Goal: Task Accomplishment & Management: Manage account settings

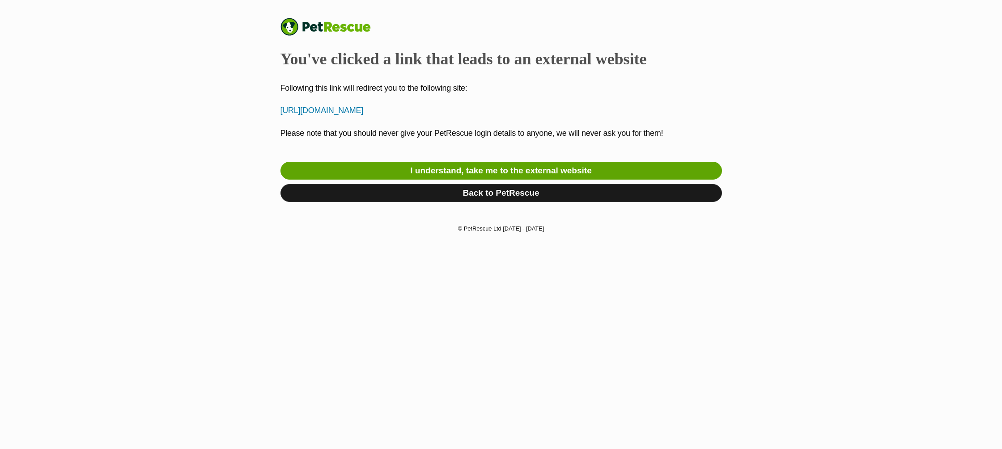
click at [500, 194] on link "Back to PetRescue" at bounding box center [500, 193] width 441 height 18
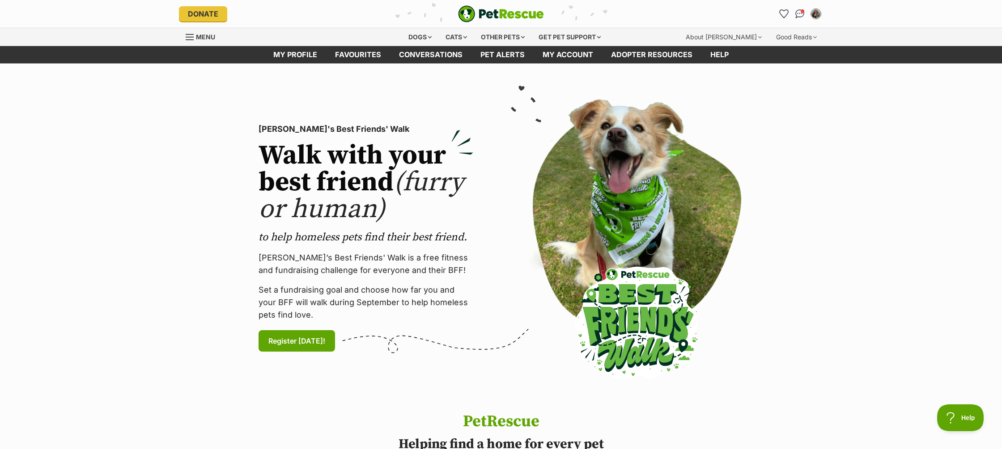
scroll to position [1, 0]
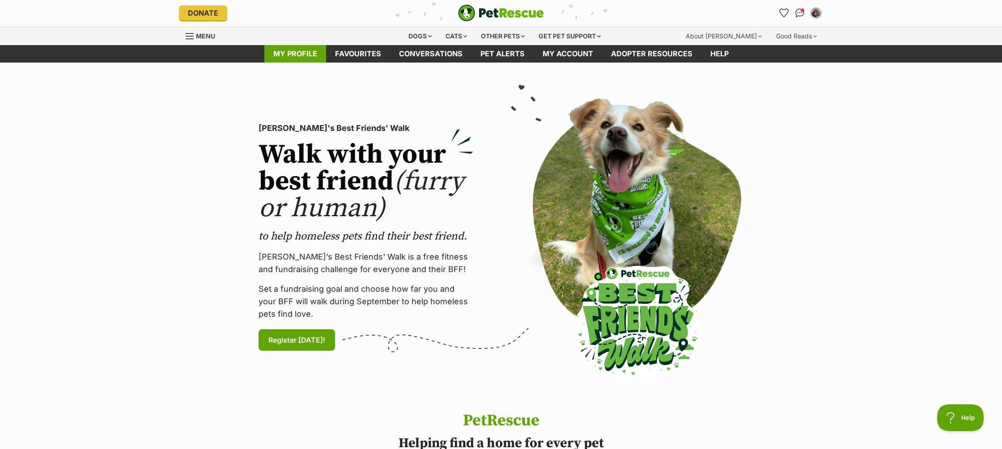
click at [304, 54] on link "My profile" at bounding box center [295, 53] width 62 height 17
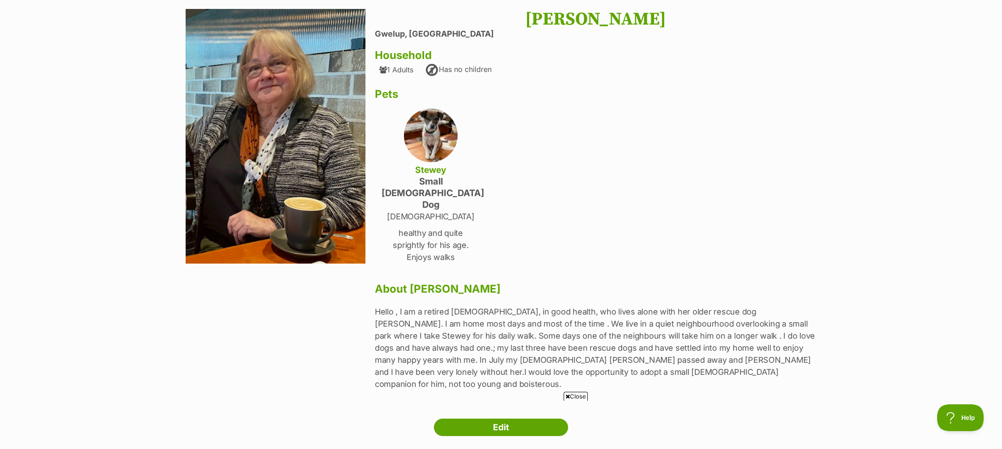
scroll to position [72, 0]
click at [443, 142] on img at bounding box center [431, 136] width 54 height 54
click at [501, 419] on link "Edit" at bounding box center [501, 428] width 134 height 18
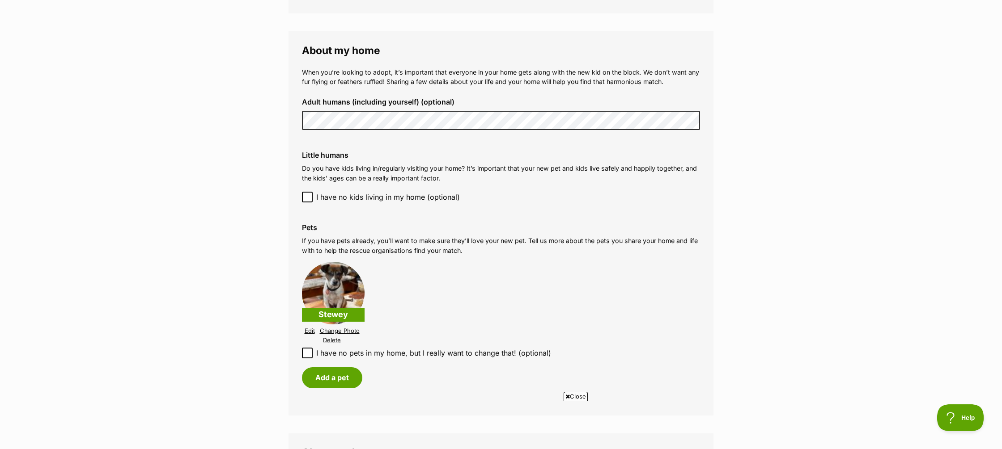
scroll to position [751, 0]
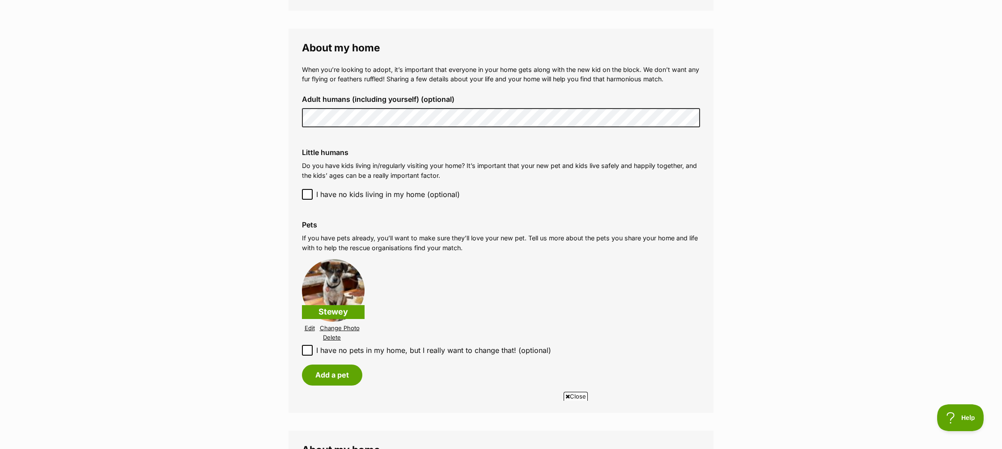
click at [309, 349] on icon at bounding box center [306, 351] width 5 height 4
click at [309, 345] on input "I have no pets in my home, but I really want to change that! (optional)" at bounding box center [307, 350] width 11 height 11
checkbox input "true"
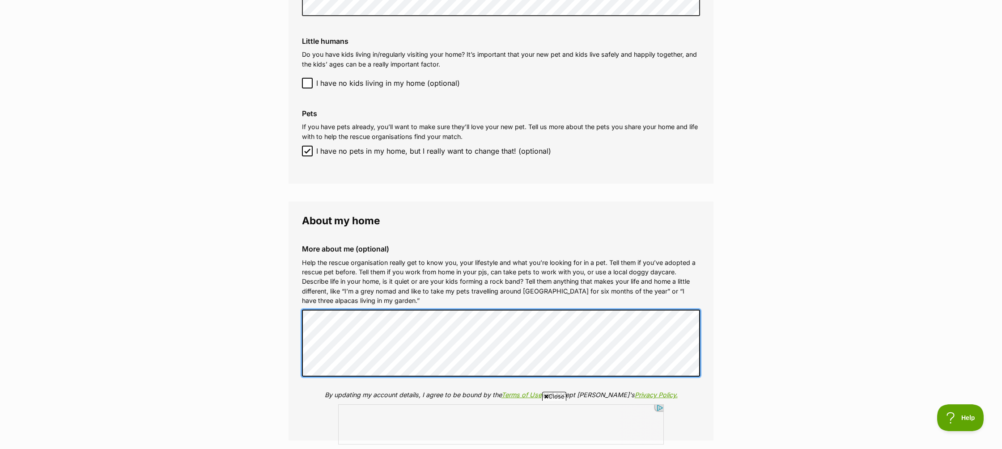
scroll to position [867, 0]
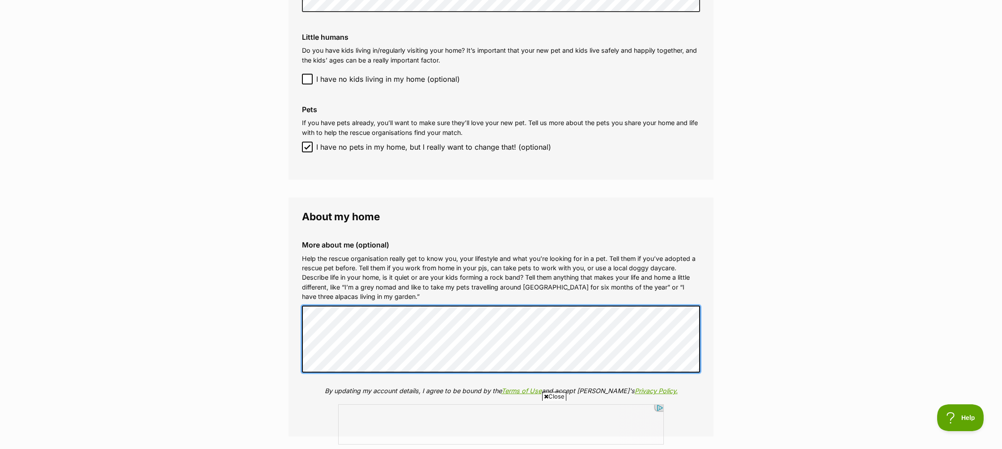
click at [365, 289] on div "More about me (optional) Help the rescue organisation really get to know you, y…" at bounding box center [501, 325] width 412 height 182
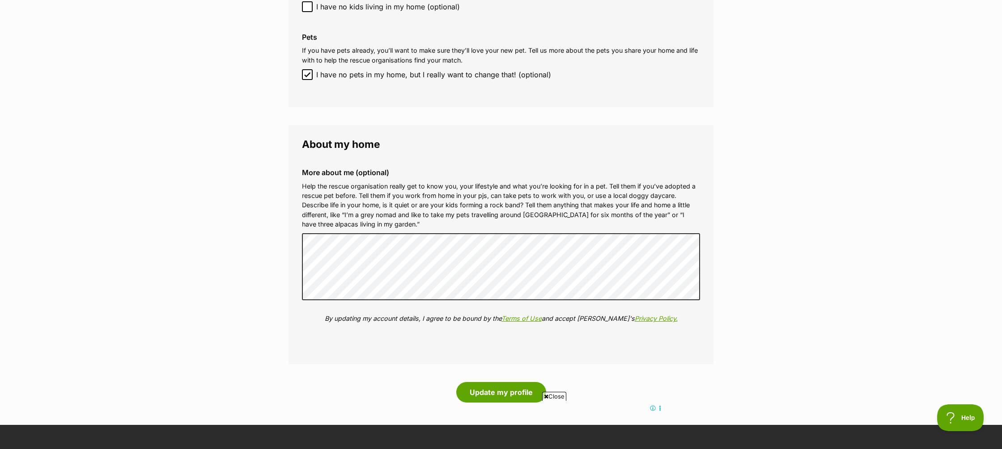
scroll to position [943, 0]
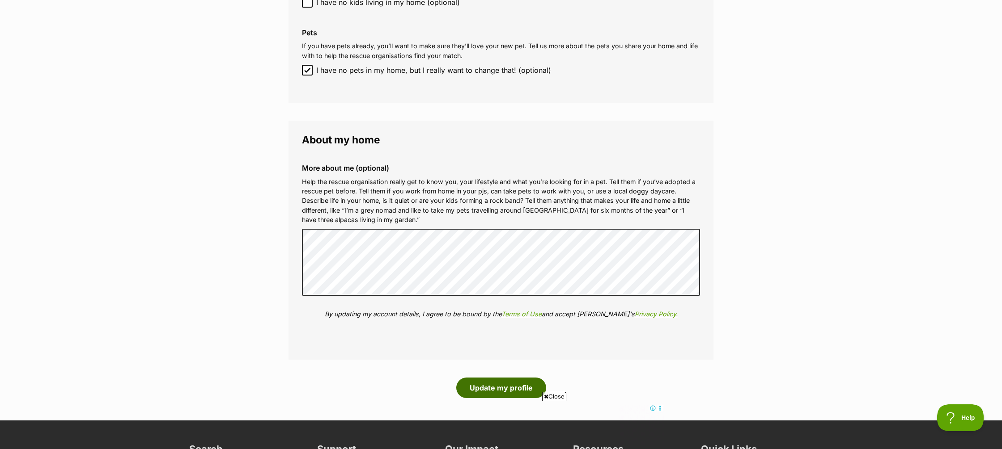
click at [500, 381] on button "Update my profile" at bounding box center [501, 388] width 90 height 21
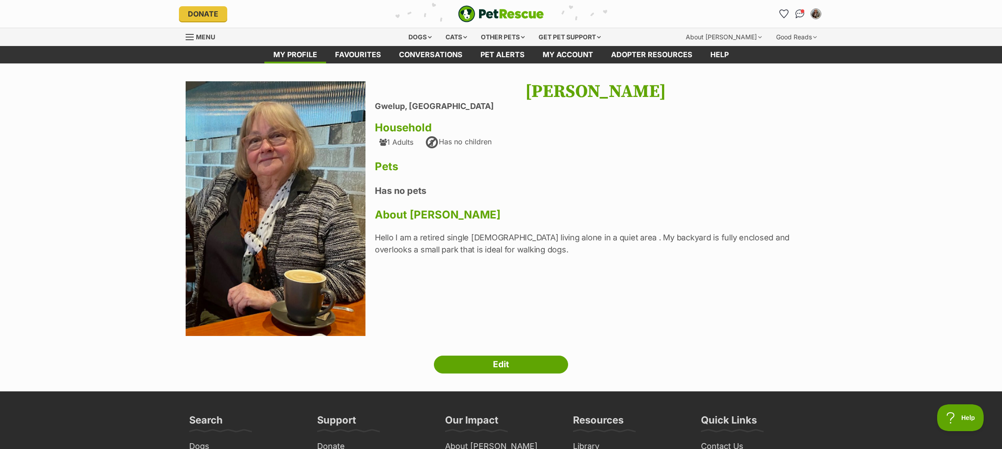
click at [507, 252] on p "Hello I am a retired single [DEMOGRAPHIC_DATA] living alone in a quiet area . M…" at bounding box center [595, 244] width 441 height 24
click at [498, 256] on div "[PERSON_NAME] Gwelup, [GEOGRAPHIC_DATA] Household 1 Adults Has no children Pets…" at bounding box center [595, 209] width 441 height 257
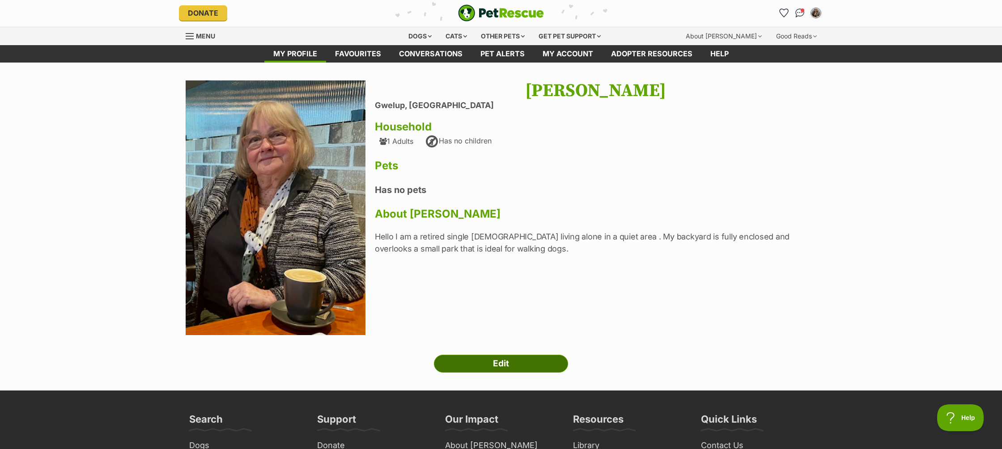
click at [505, 365] on link "Edit" at bounding box center [501, 364] width 134 height 18
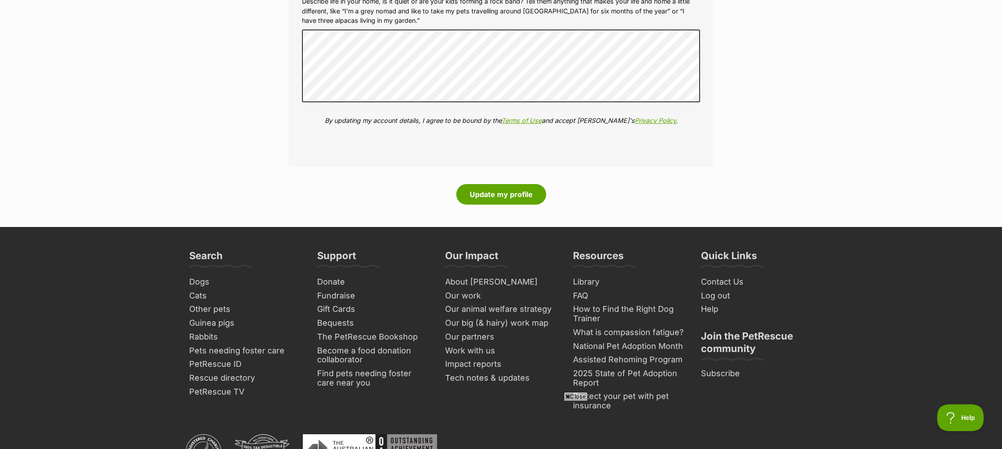
scroll to position [1186, 0]
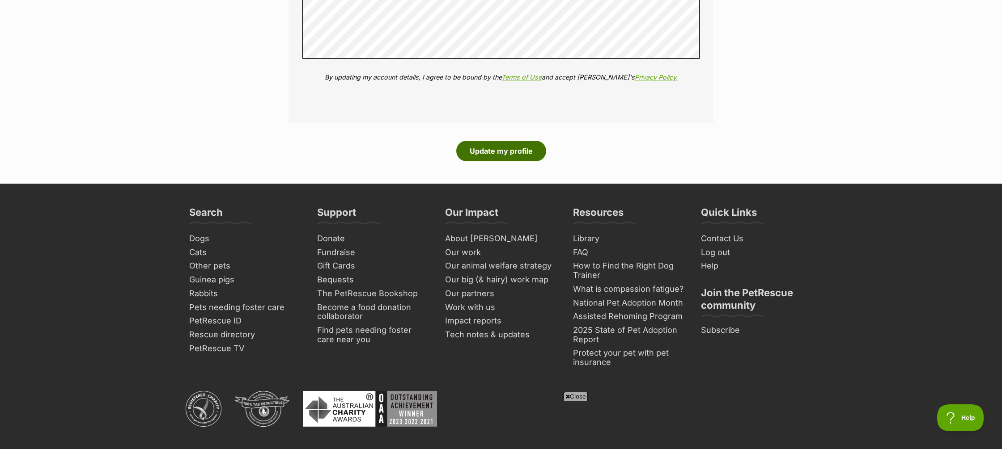
click at [503, 143] on button "Update my profile" at bounding box center [501, 151] width 90 height 21
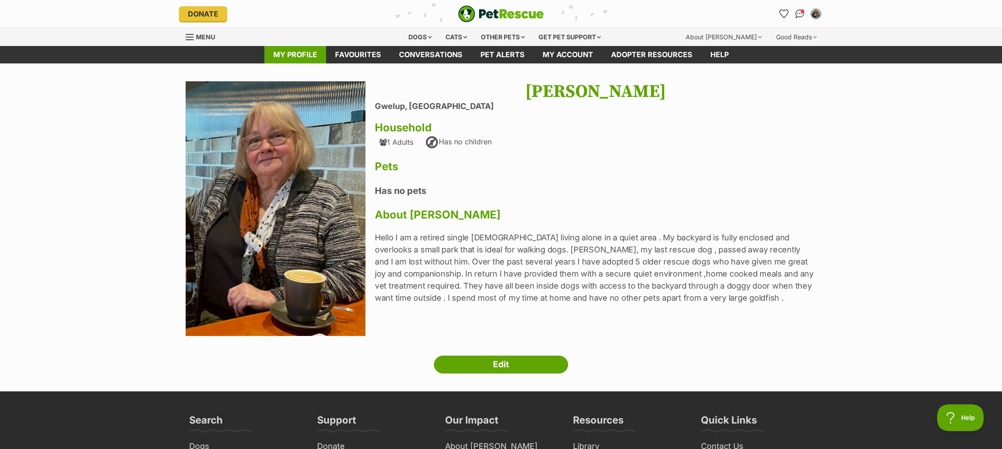
click at [306, 52] on link "My profile" at bounding box center [295, 54] width 62 height 17
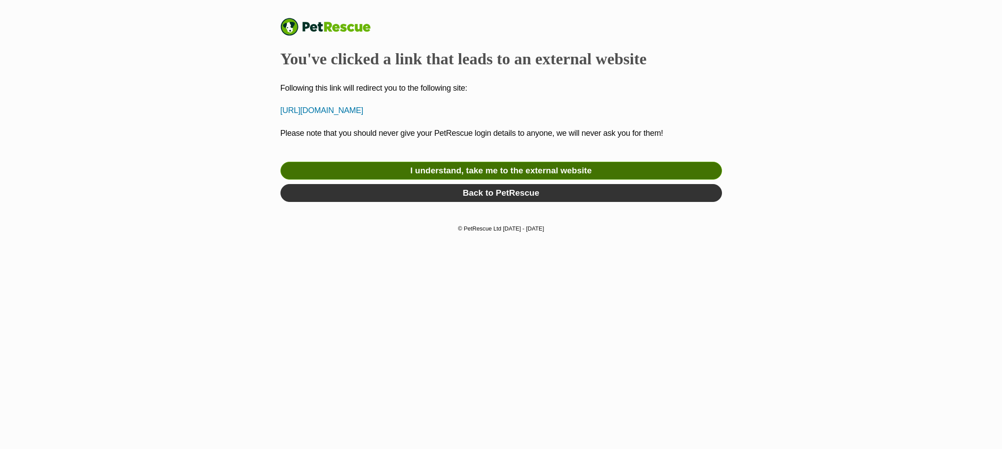
click at [480, 169] on link "I understand, take me to the external website" at bounding box center [500, 171] width 441 height 18
